Goal: Task Accomplishment & Management: Complete application form

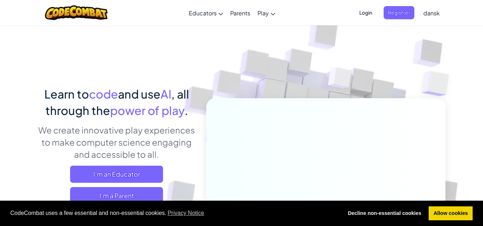
click at [400, 8] on span "Registrér" at bounding box center [398, 12] width 31 height 13
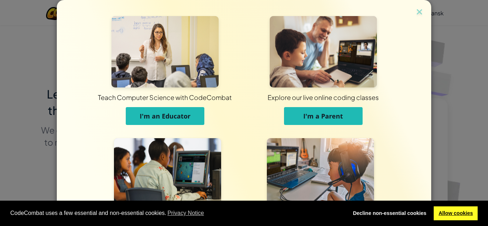
click at [436, 210] on link "Allow cookies" at bounding box center [456, 214] width 44 height 14
click at [448, 215] on link "Allow cookies" at bounding box center [456, 214] width 44 height 14
click at [453, 207] on link "Allow cookies" at bounding box center [456, 214] width 44 height 14
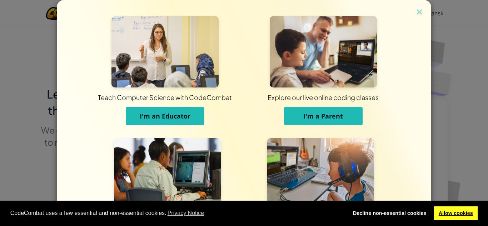
click at [449, 213] on link "Allow cookies" at bounding box center [456, 214] width 44 height 14
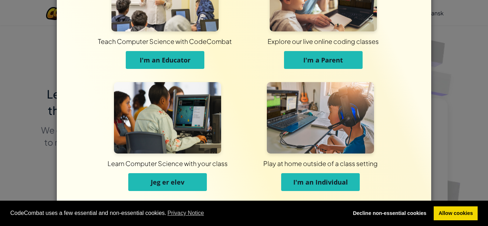
scroll to position [57, 0]
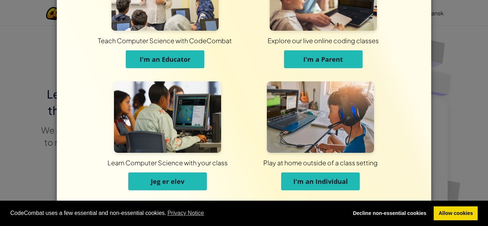
click at [310, 184] on span "I'm an Individual" at bounding box center [320, 181] width 55 height 9
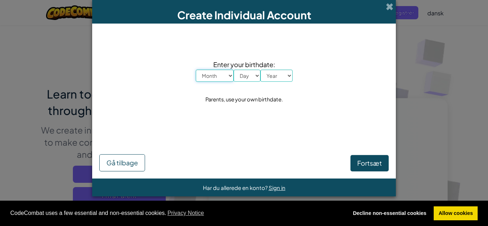
scroll to position [0, 0]
click at [230, 75] on select "Month January February March April May June July August September October Novem…" at bounding box center [215, 76] width 38 height 12
select select "3"
click at [196, 70] on select "Month January February March April May June July August September October Novem…" at bounding box center [215, 76] width 38 height 12
click at [248, 78] on select "Day 1 2 3 4 5 6 7 8 9 10 11 12 13 14 15 16 17 18 19 20 21 22 23 24 25 26 27 28 …" at bounding box center [247, 76] width 27 height 12
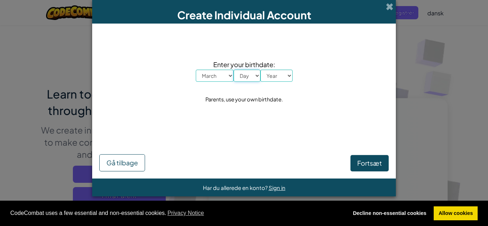
click at [256, 79] on select "Day 1 2 3 4 5 6 7 8 9 10 11 12 13 14 15 16 17 18 19 20 21 22 23 24 25 26 27 28 …" at bounding box center [247, 76] width 27 height 12
click at [257, 81] on select "Day 1 2 3 4 5 6 7 8 9 10 11 12 13 14 15 16 17 18 19 20 21 22 23 24 25 26 27 28 …" at bounding box center [247, 76] width 27 height 12
select select "30"
click at [234, 70] on select "Day 1 2 3 4 5 6 7 8 9 10 11 12 13 14 15 16 17 18 19 20 21 22 23 24 25 26 27 28 …" at bounding box center [247, 76] width 27 height 12
click at [283, 81] on select "Year [DATE] 2024 2023 2022 2021 2020 2019 2018 2017 2016 2015 2014 2013 2012 20…" at bounding box center [277, 76] width 32 height 12
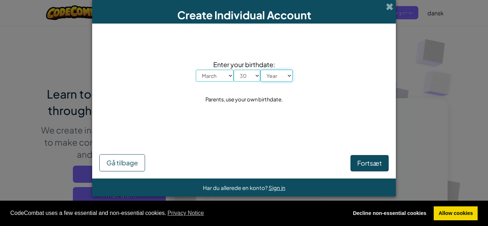
select select "2000"
click at [261, 70] on select "Year [DATE] 2024 2023 2022 2021 2020 2019 2018 2017 2016 2015 2014 2013 2012 20…" at bounding box center [277, 76] width 32 height 12
click at [359, 159] on button "Fortsæt" at bounding box center [370, 163] width 38 height 16
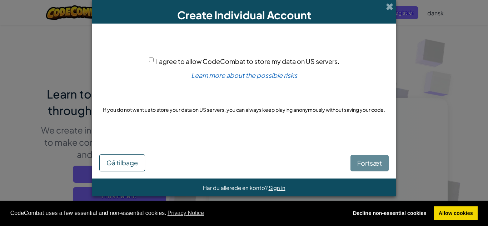
click at [189, 61] on span "I agree to allow CodeCombat to store my data on US servers." at bounding box center [247, 61] width 183 height 8
click at [154, 61] on input "I agree to allow CodeCombat to store my data on US servers." at bounding box center [151, 60] width 5 height 5
click at [259, 61] on span "I agree to allow CodeCombat to store my data on US servers." at bounding box center [247, 61] width 183 height 8
click at [154, 61] on input "I agree to allow CodeCombat to store my data on US servers." at bounding box center [151, 60] width 5 height 5
click at [287, 62] on span "I agree to allow CodeCombat to store my data on US servers." at bounding box center [247, 61] width 183 height 8
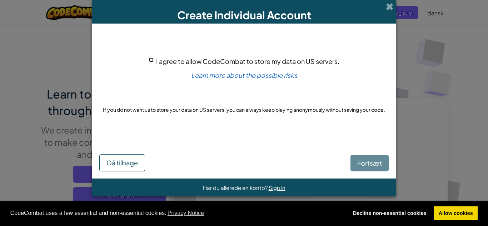
click at [154, 62] on input "I agree to allow CodeCombat to store my data on US servers." at bounding box center [151, 60] width 5 height 5
checkbox input "true"
click at [367, 164] on span "Fortsæt" at bounding box center [369, 163] width 25 height 8
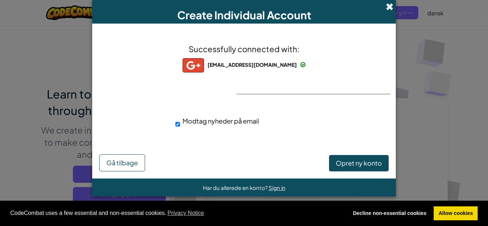
click at [387, 7] on span at bounding box center [390, 7] width 8 height 8
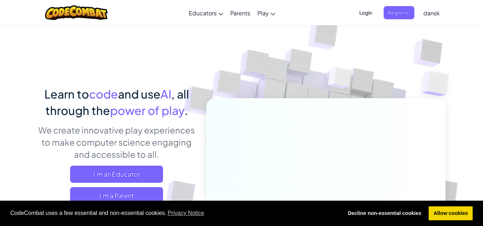
click at [363, 16] on span "Login" at bounding box center [365, 12] width 21 height 13
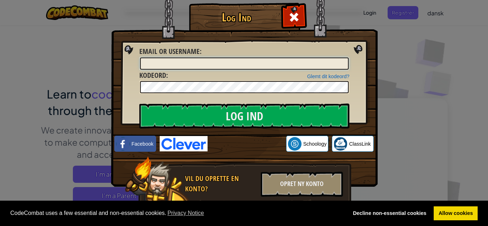
type input "[EMAIL_ADDRESS][DOMAIN_NAME]"
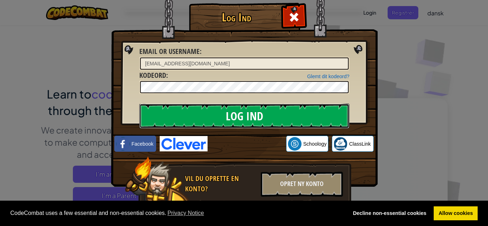
click at [292, 112] on input "Log Ind" at bounding box center [244, 116] width 210 height 25
